Goal: Task Accomplishment & Management: Use online tool/utility

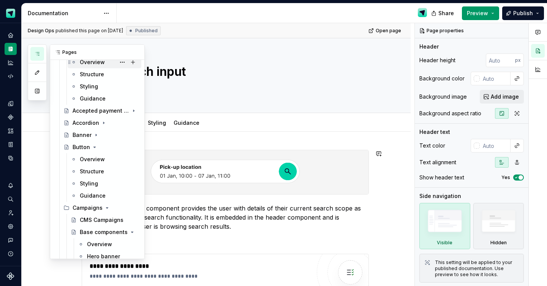
scroll to position [208, 0]
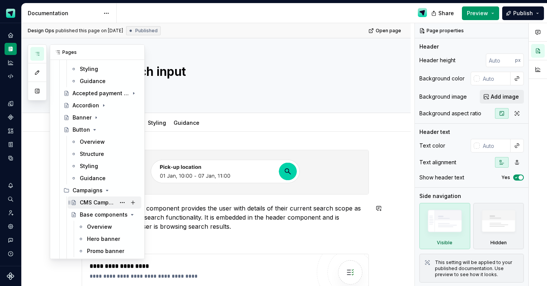
click at [97, 207] on div "CMS Campaigns" at bounding box center [109, 202] width 58 height 11
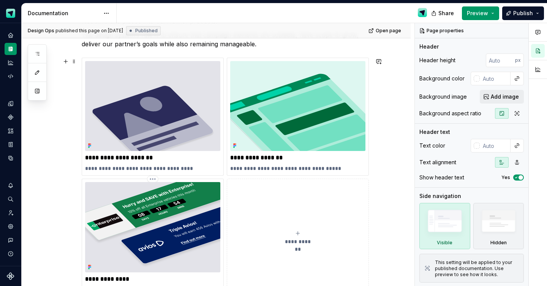
scroll to position [149, 0]
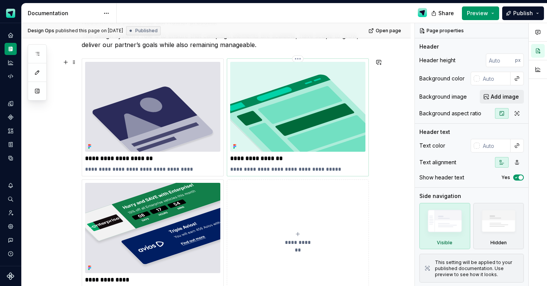
click at [364, 146] on img at bounding box center [297, 107] width 135 height 90
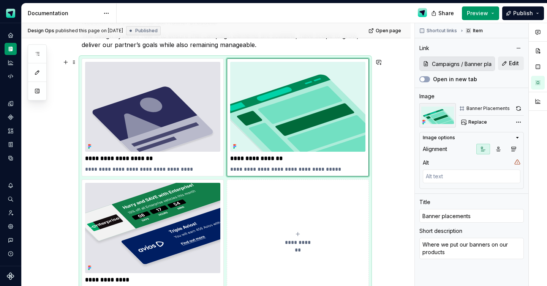
click at [369, 226] on div "**********" at bounding box center [225, 178] width 287 height 240
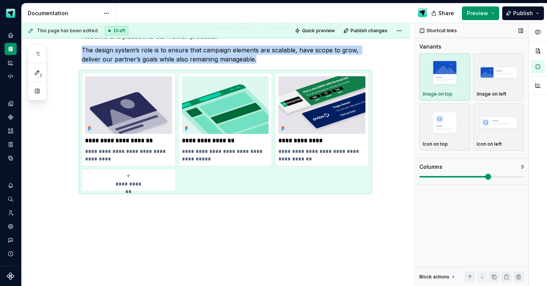
scroll to position [134, 0]
click at [485, 177] on span at bounding box center [488, 177] width 6 height 6
click at [516, 17] on span "Publish" at bounding box center [523, 13] width 20 height 8
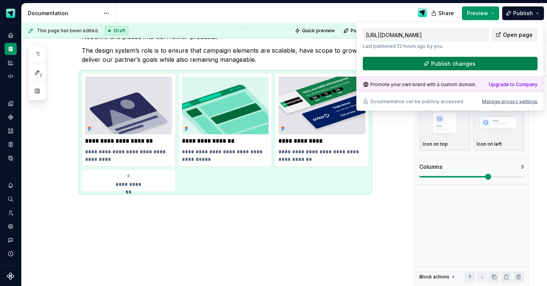
click at [441, 62] on span "Publish changes" at bounding box center [453, 64] width 44 height 8
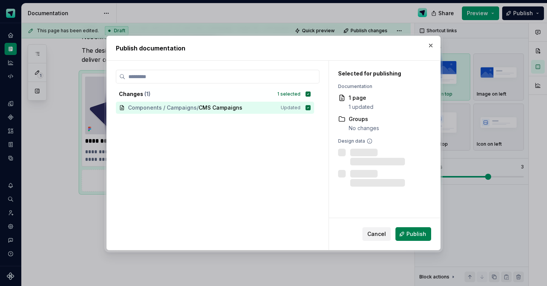
click at [404, 236] on button "Publish" at bounding box center [413, 234] width 36 height 14
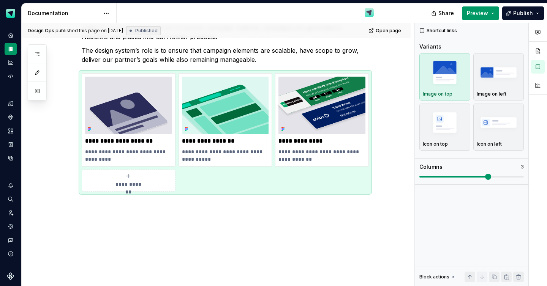
type textarea "*"
